Goal: Navigation & Orientation: Find specific page/section

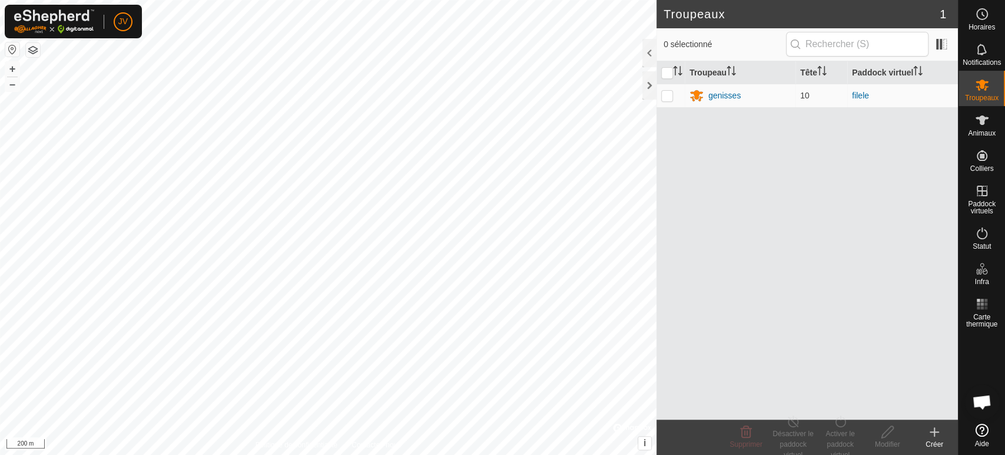
scroll to position [247, 0]
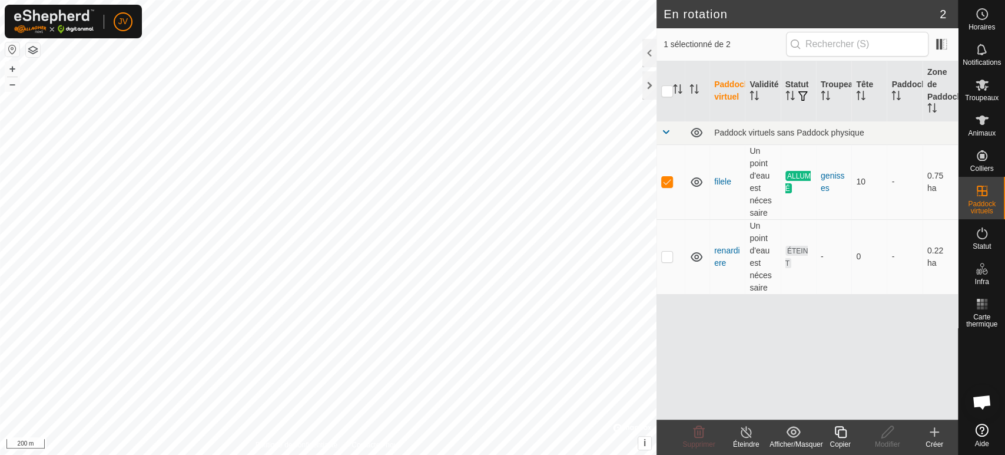
click at [813, 313] on div "Paddock virtuel Validité Statut Troupeau Tête Paddock Zone [PERSON_NAME] [PERSO…" at bounding box center [808, 240] width 302 height 358
click at [982, 122] on icon at bounding box center [982, 119] width 13 height 9
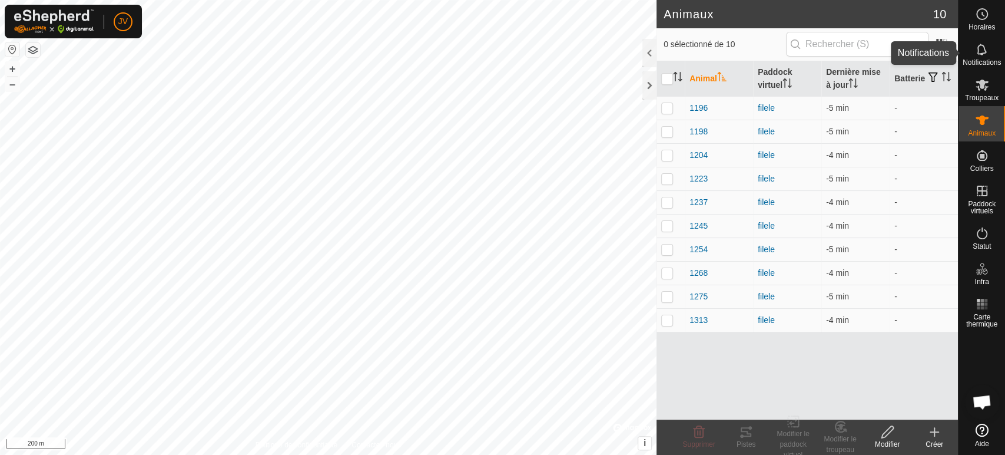
click at [979, 55] on icon at bounding box center [982, 49] width 14 height 14
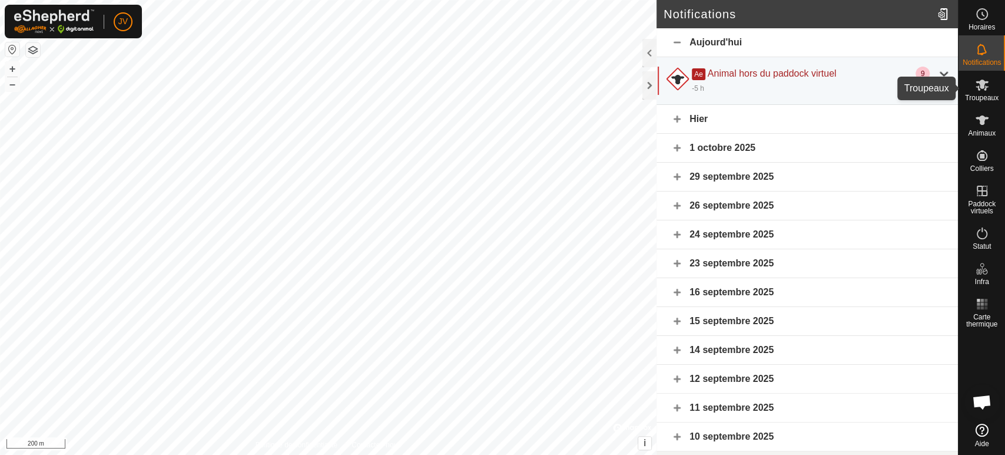
click at [985, 91] on icon at bounding box center [982, 85] width 14 height 14
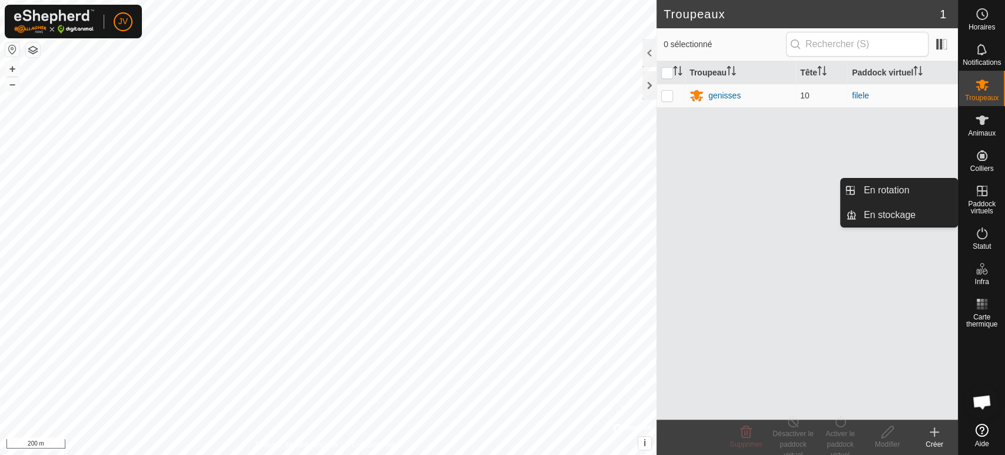
click at [987, 194] on icon at bounding box center [982, 191] width 11 height 11
drag, startPoint x: 951, startPoint y: 190, endPoint x: 893, endPoint y: 189, distance: 57.7
click at [893, 189] on link "En rotation" at bounding box center [907, 190] width 101 height 24
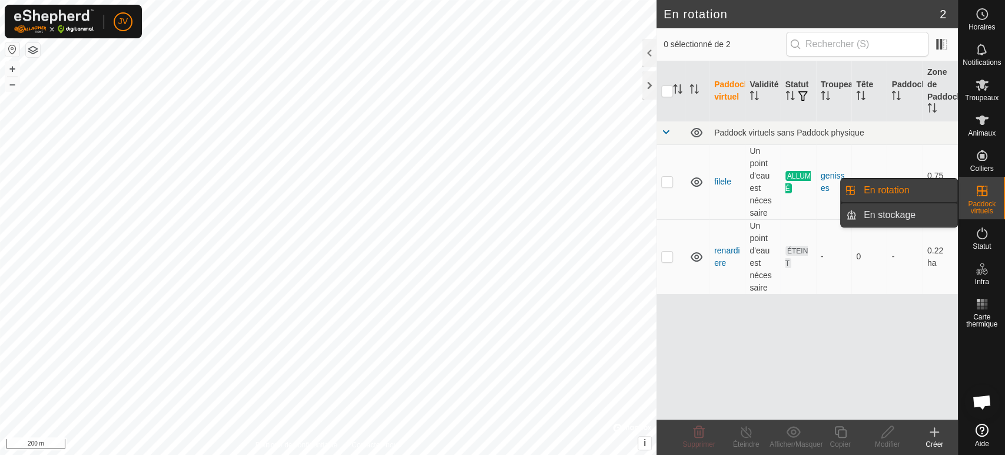
click at [867, 205] on link "En stockage" at bounding box center [907, 215] width 101 height 24
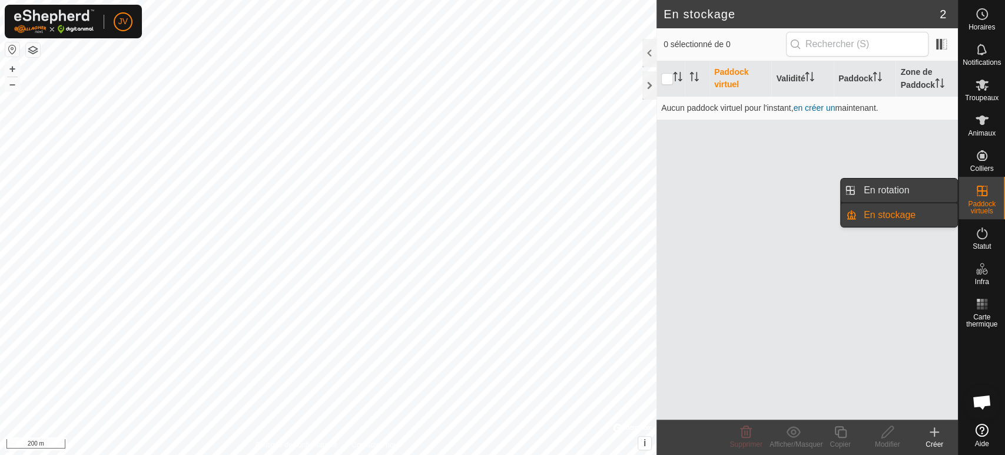
click at [881, 192] on link "En rotation" at bounding box center [907, 190] width 101 height 24
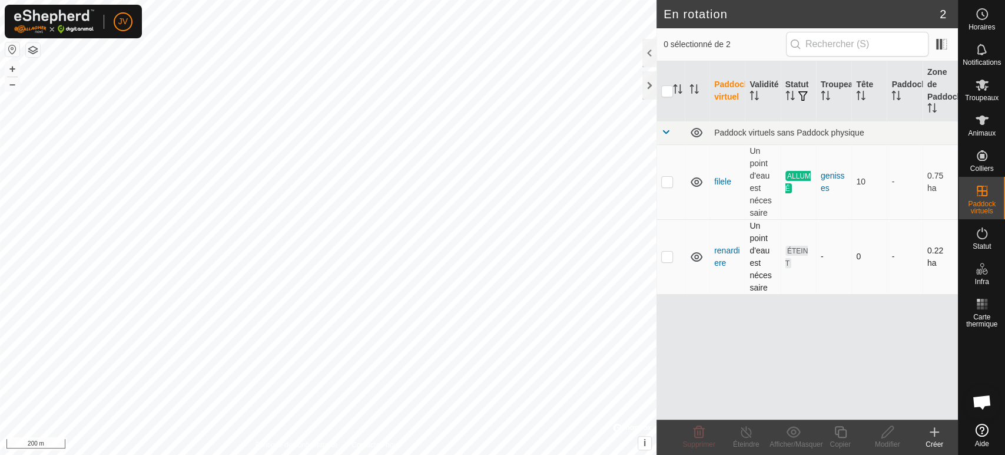
checkbox input "true"
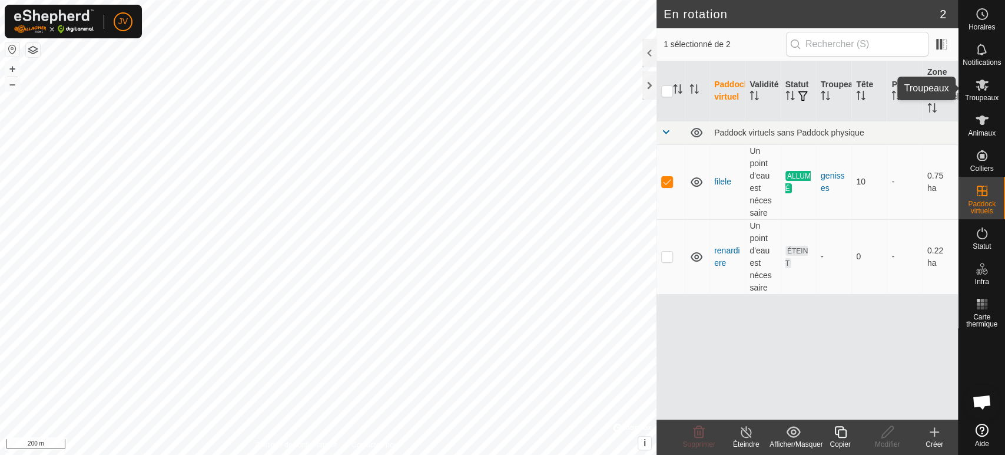
click at [984, 85] on icon at bounding box center [982, 85] width 14 height 14
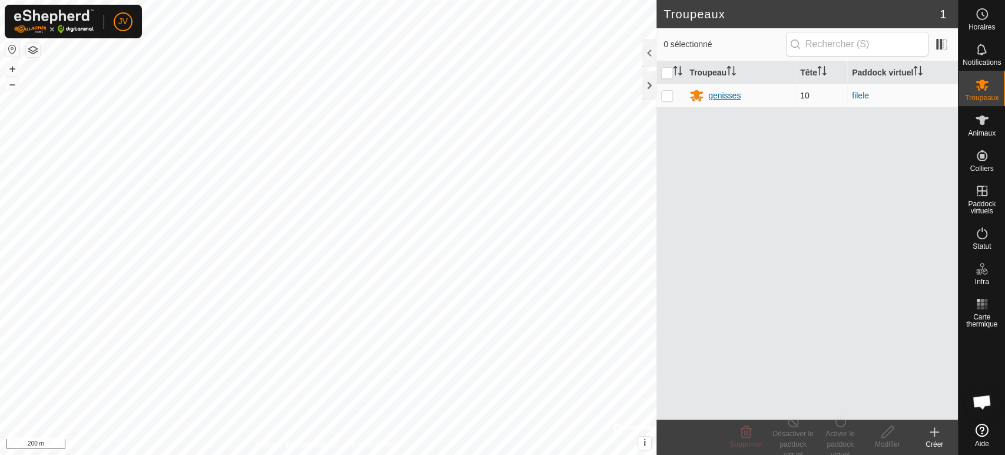
click at [711, 93] on div "genisses" at bounding box center [725, 96] width 32 height 12
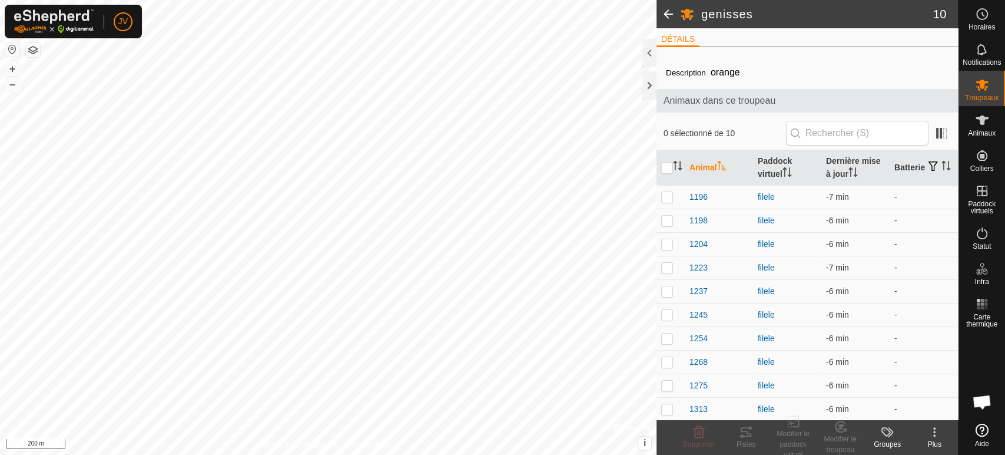
scroll to position [5, 0]
click at [979, 233] on icon at bounding box center [982, 233] width 14 height 14
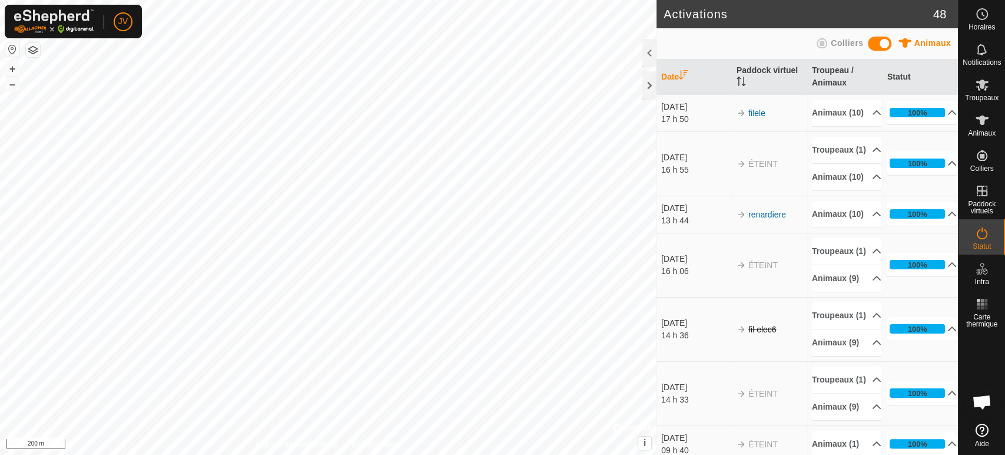
click at [687, 164] on div "3 oct. 2025" at bounding box center [696, 157] width 70 height 12
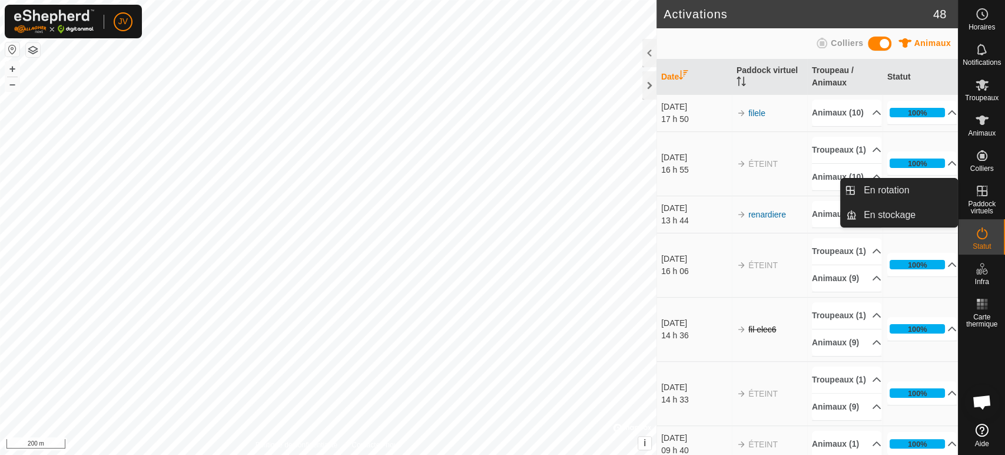
click at [985, 199] on es-virtualpaddocks-svg-icon at bounding box center [982, 190] width 21 height 19
click at [909, 195] on link "En rotation" at bounding box center [907, 190] width 101 height 24
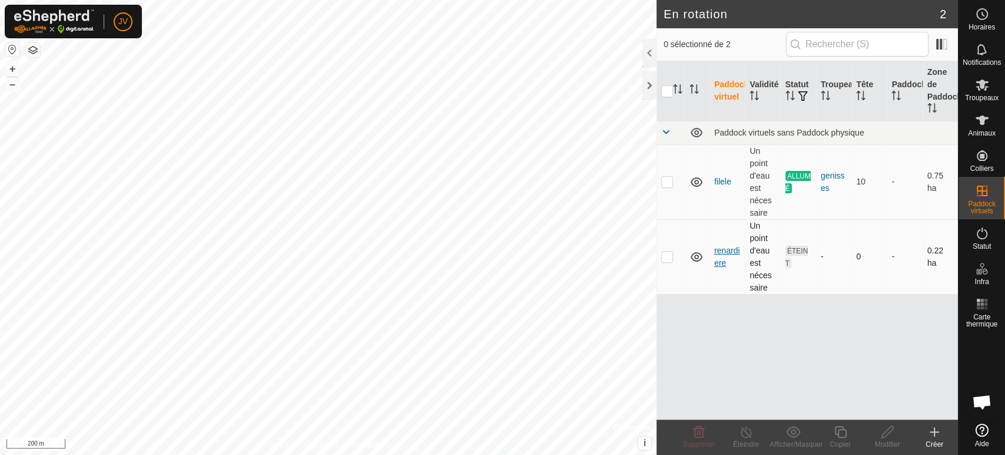
click at [730, 252] on link "renardiere" at bounding box center [727, 257] width 26 height 22
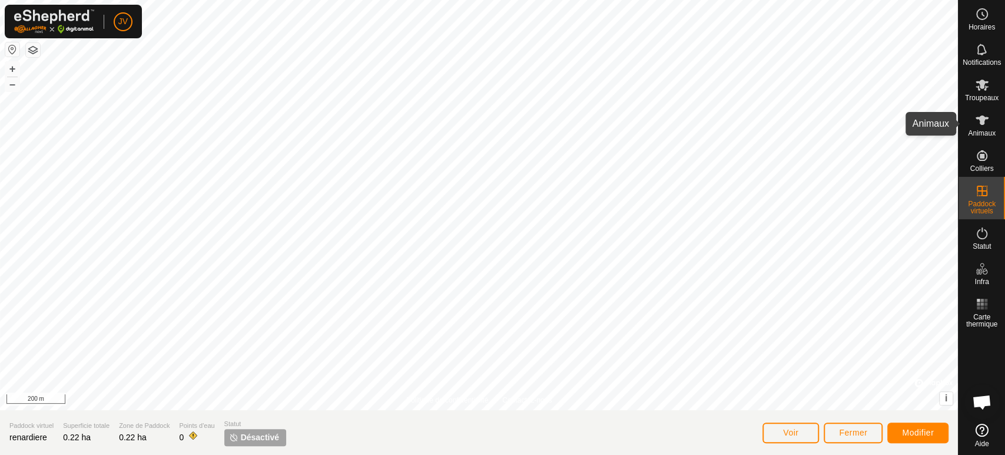
click at [978, 121] on icon at bounding box center [982, 120] width 14 height 14
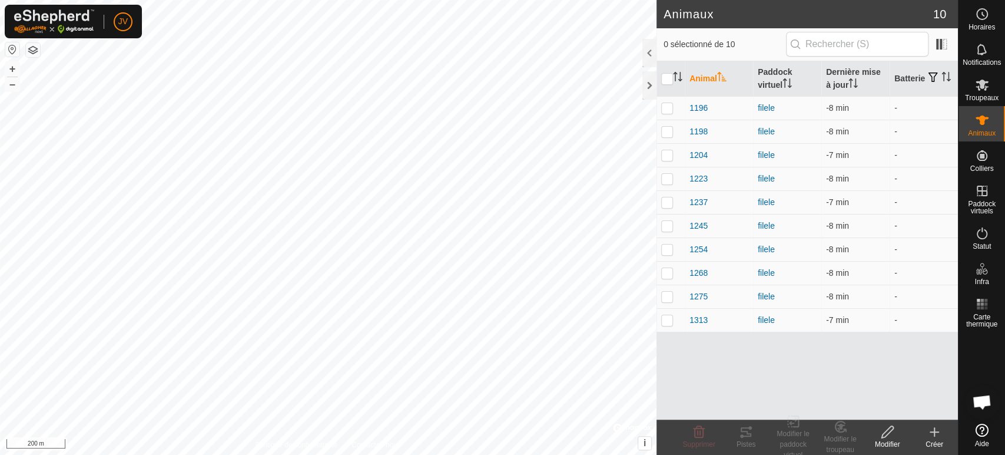
scroll to position [247, 0]
